Goal: Information Seeking & Learning: Understand process/instructions

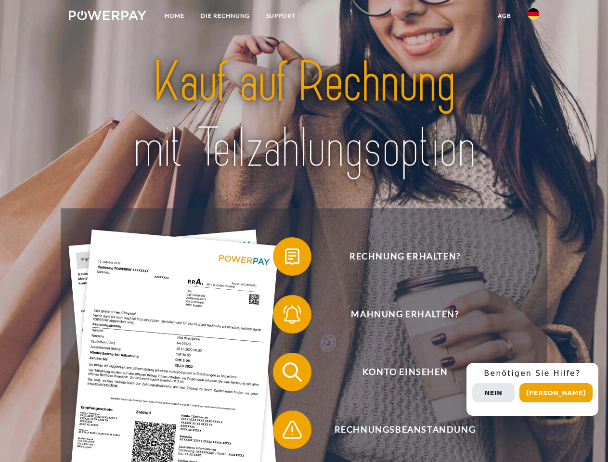
click at [107, 17] on img at bounding box center [107, 16] width 77 height 10
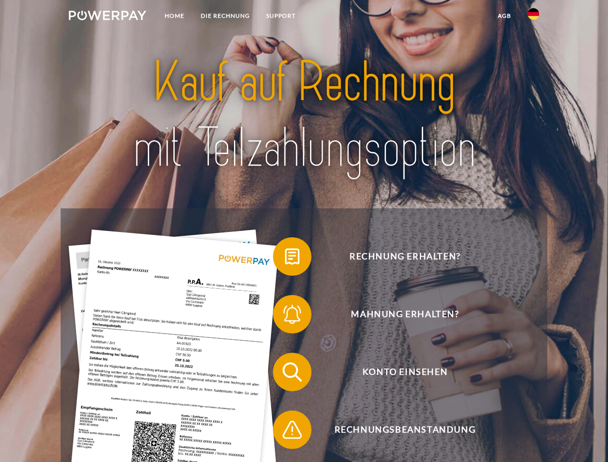
click at [533, 17] on img at bounding box center [534, 14] width 12 height 12
click at [504, 16] on link "agb" at bounding box center [504, 15] width 30 height 17
click at [285, 258] on span at bounding box center [278, 256] width 48 height 48
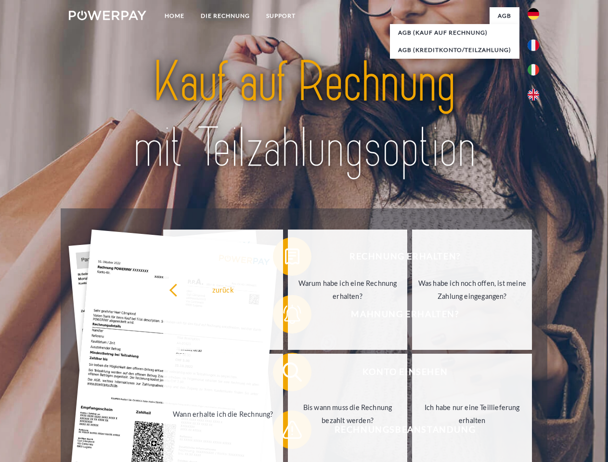
click at [285, 316] on div "Rechnung erhalten? Mahnung erhalten? Konto einsehen" at bounding box center [304, 400] width 486 height 385
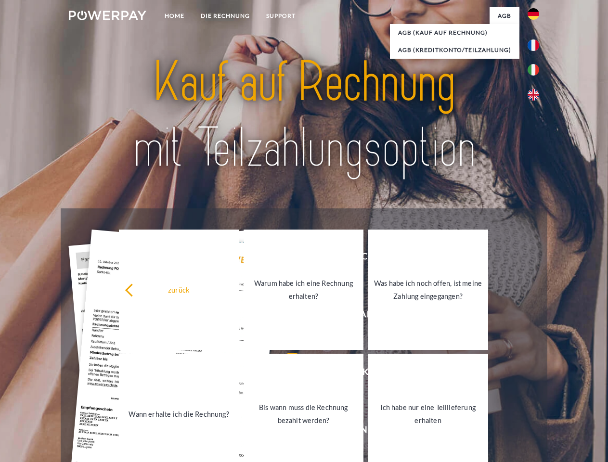
click at [285, 374] on link "Bis wann muss die Rechnung bezahlt werden?" at bounding box center [304, 414] width 120 height 120
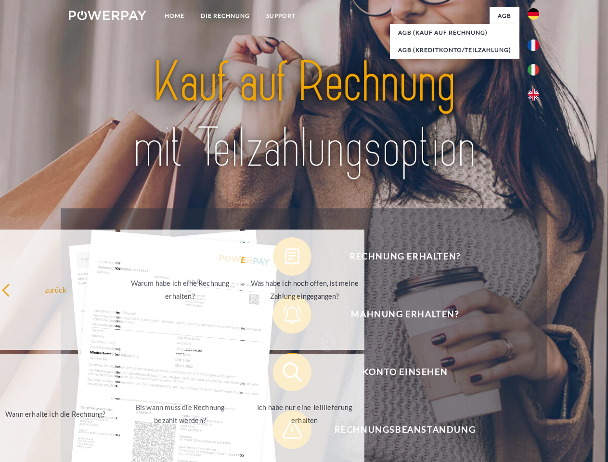
click at [285, 432] on span at bounding box center [278, 430] width 48 height 48
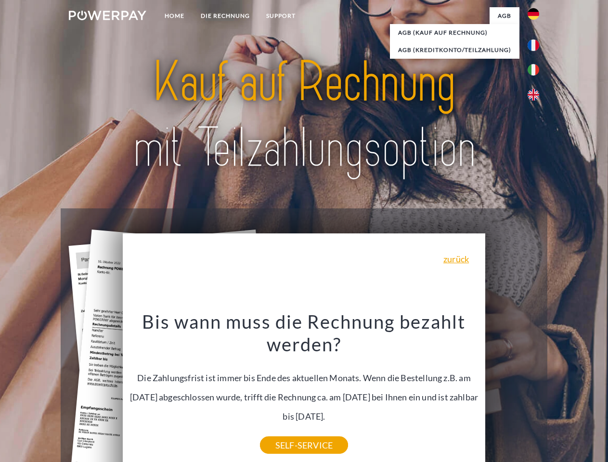
click at [536, 389] on div "Rechnung erhalten? Mahnung erhalten? Konto einsehen" at bounding box center [304, 400] width 486 height 385
click at [512, 391] on span "Konto einsehen" at bounding box center [405, 372] width 236 height 39
click at [559, 393] on header "Home DIE RECHNUNG SUPPORT" at bounding box center [304, 332] width 608 height 665
